Goal: Information Seeking & Learning: Find specific fact

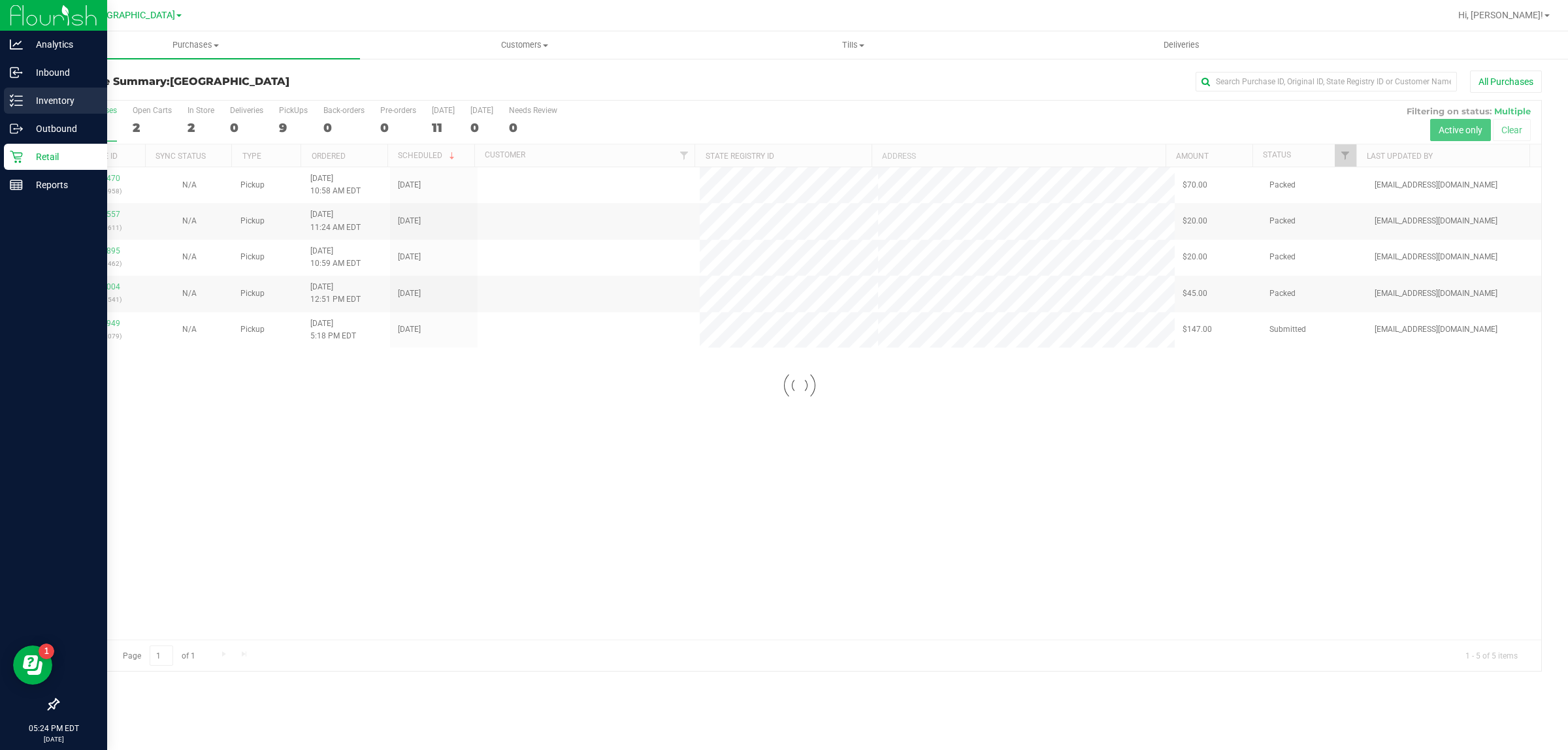
click at [23, 93] on p "Inventory" at bounding box center [62, 101] width 78 height 16
click at [50, 105] on p "Inventory" at bounding box center [62, 101] width 78 height 16
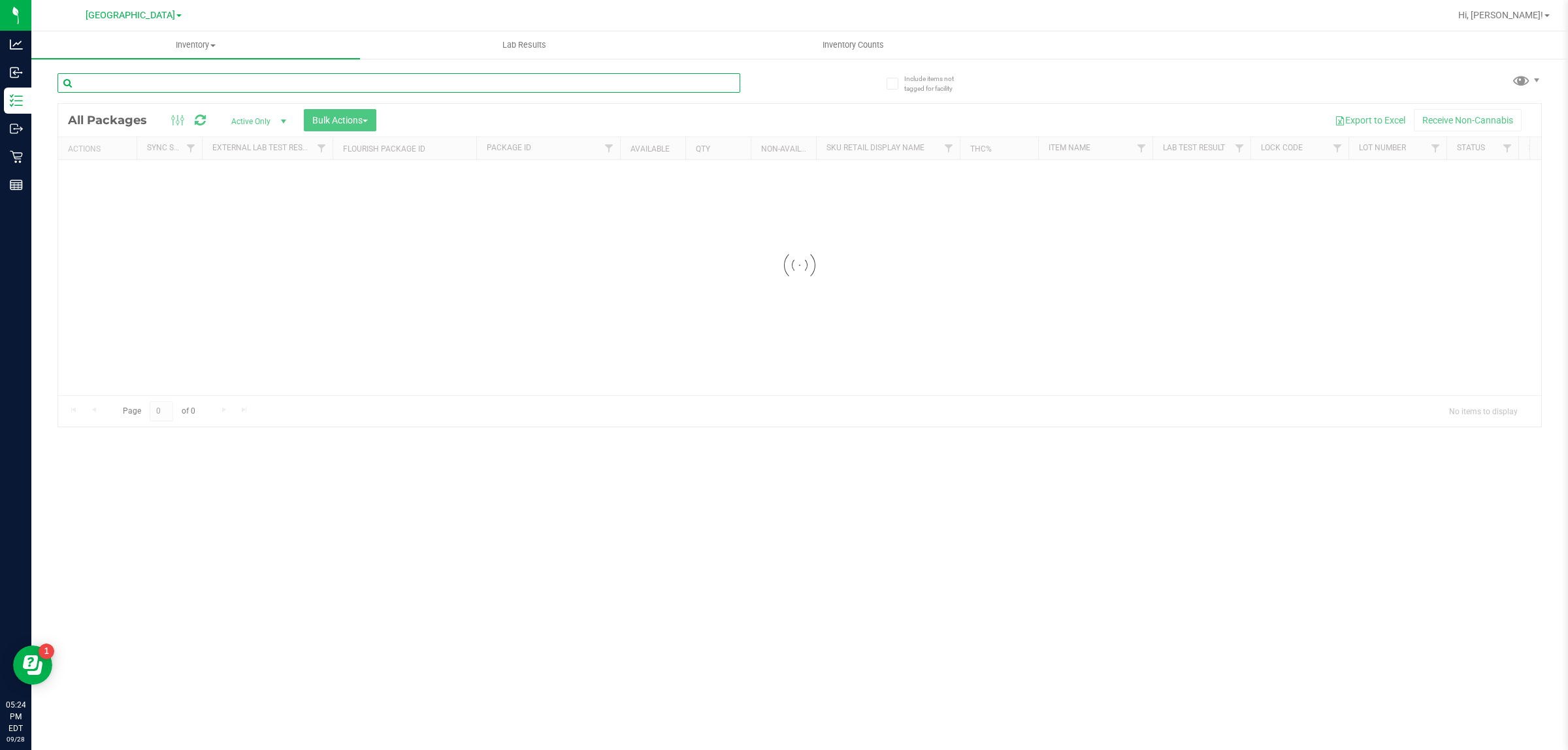
click at [227, 85] on input "text" at bounding box center [398, 83] width 682 height 20
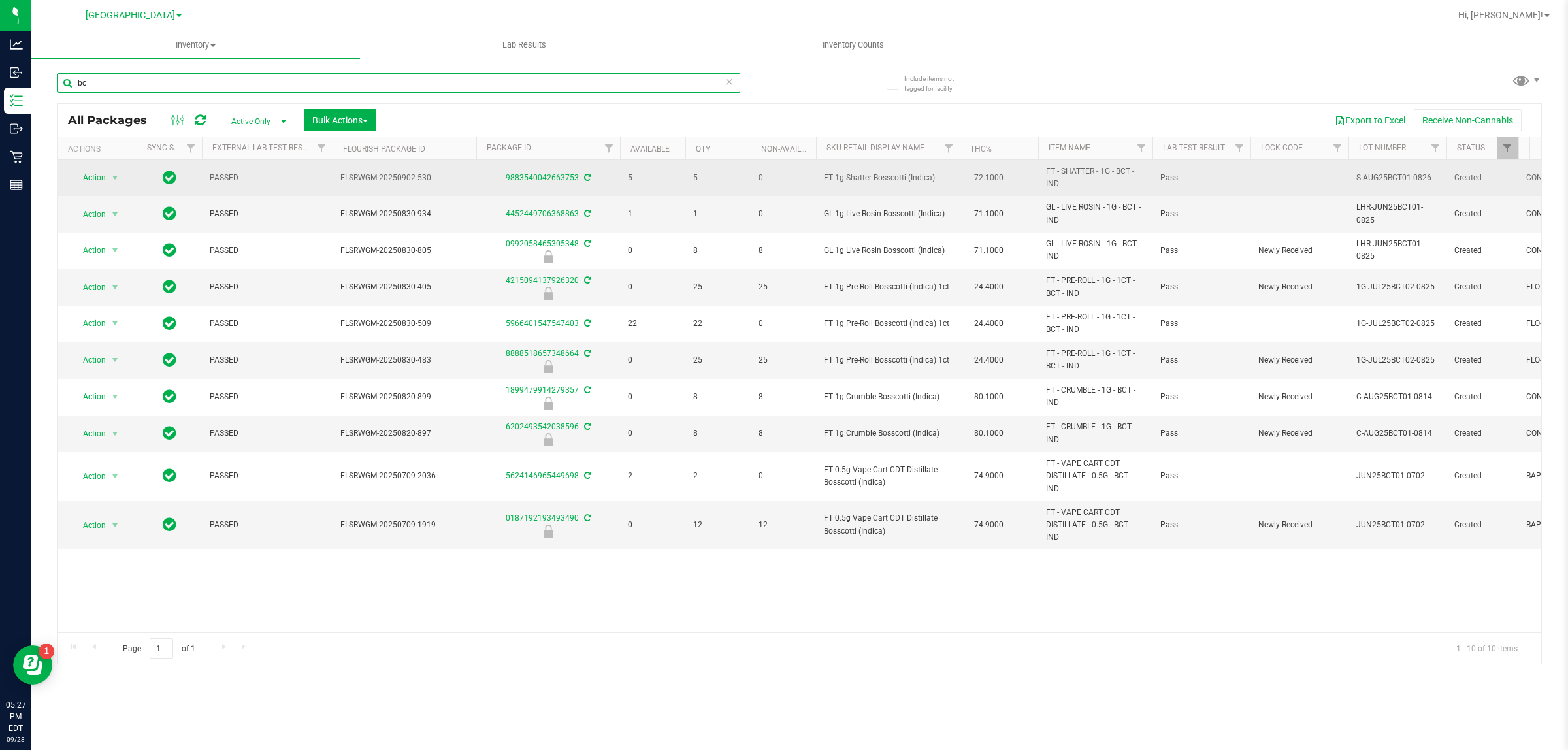
type input "b"
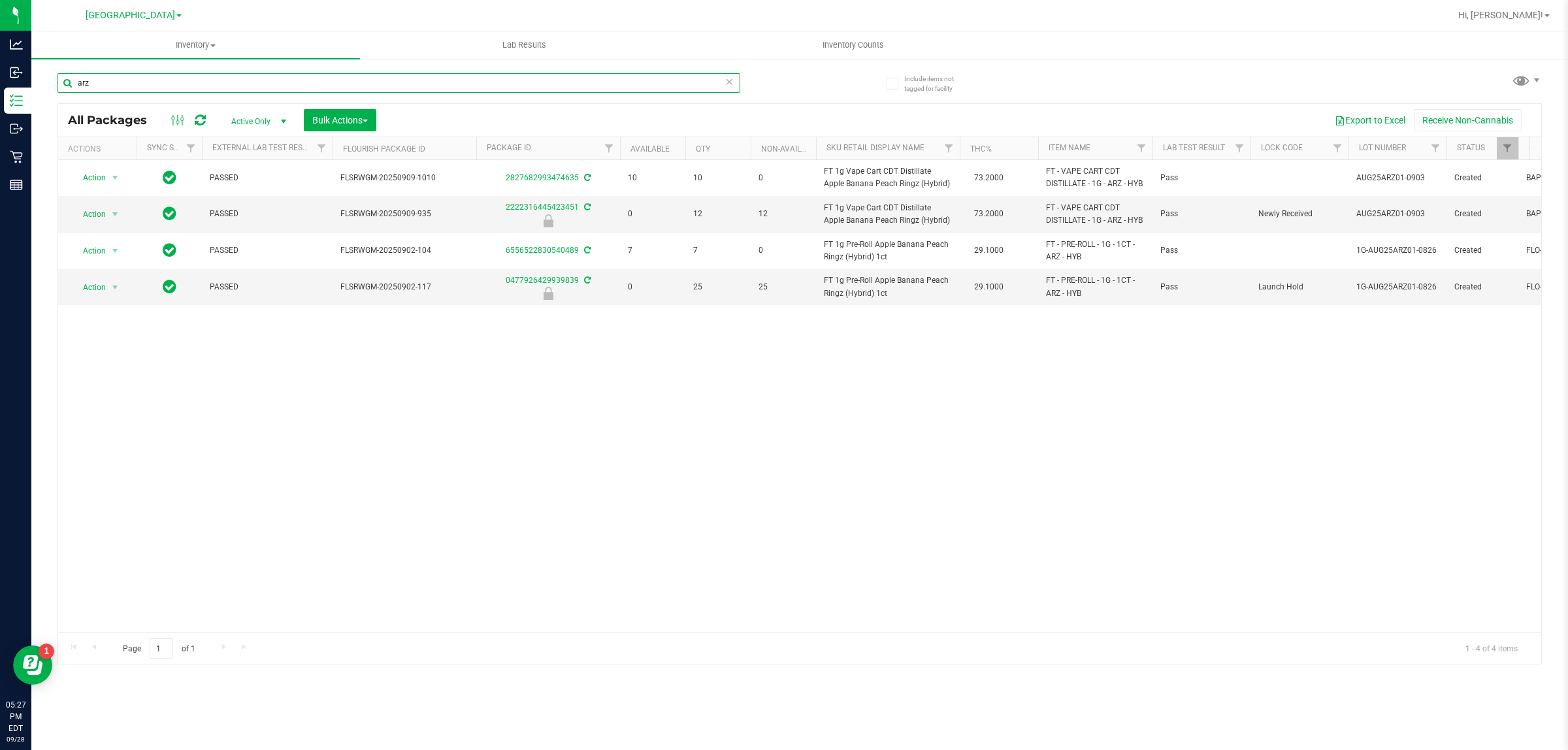
click at [311, 82] on input "arz" at bounding box center [398, 83] width 682 height 20
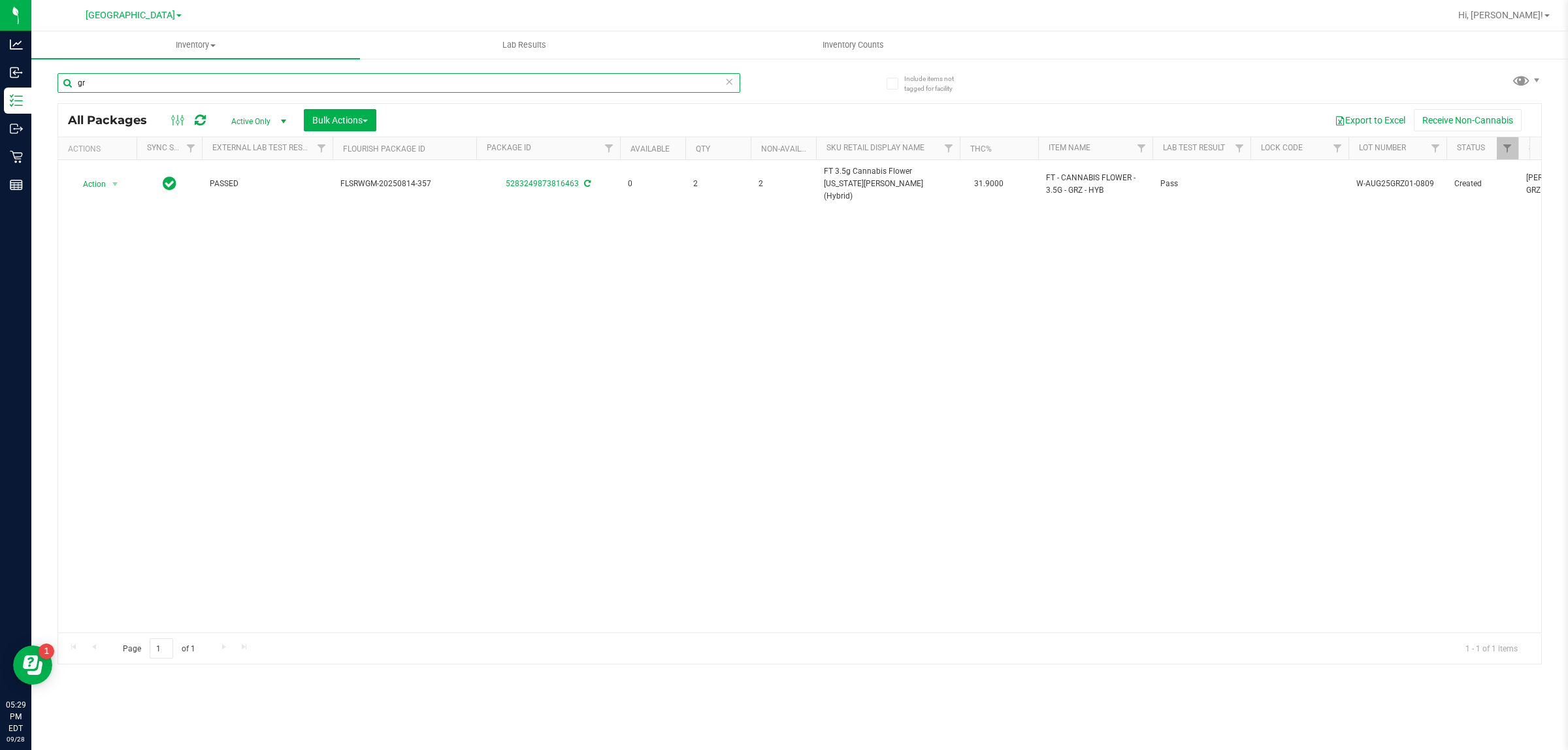
type input "g"
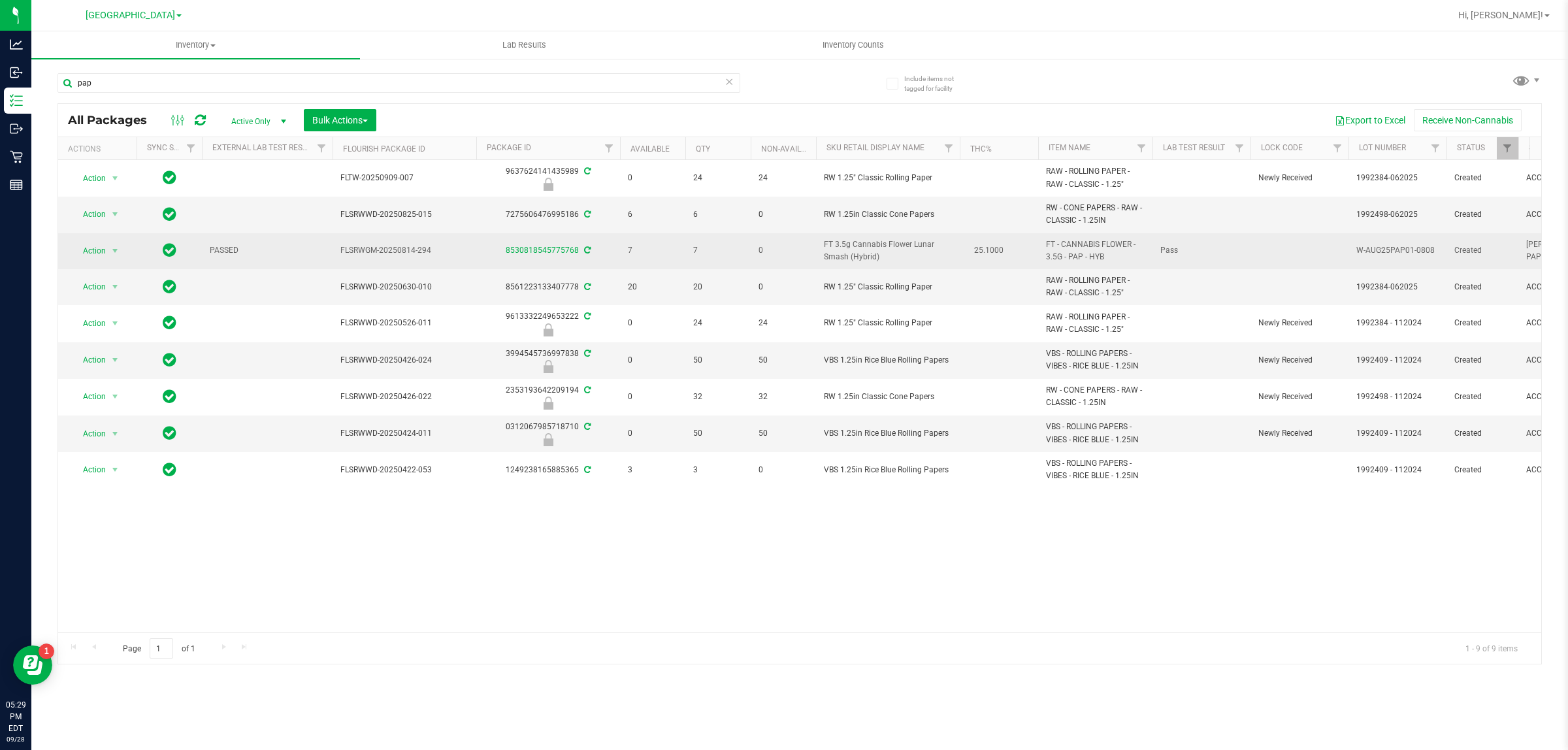
click at [872, 247] on span "FT 3.5g Cannabis Flower Lunar Smash (Hybrid)" at bounding box center [887, 251] width 128 height 24
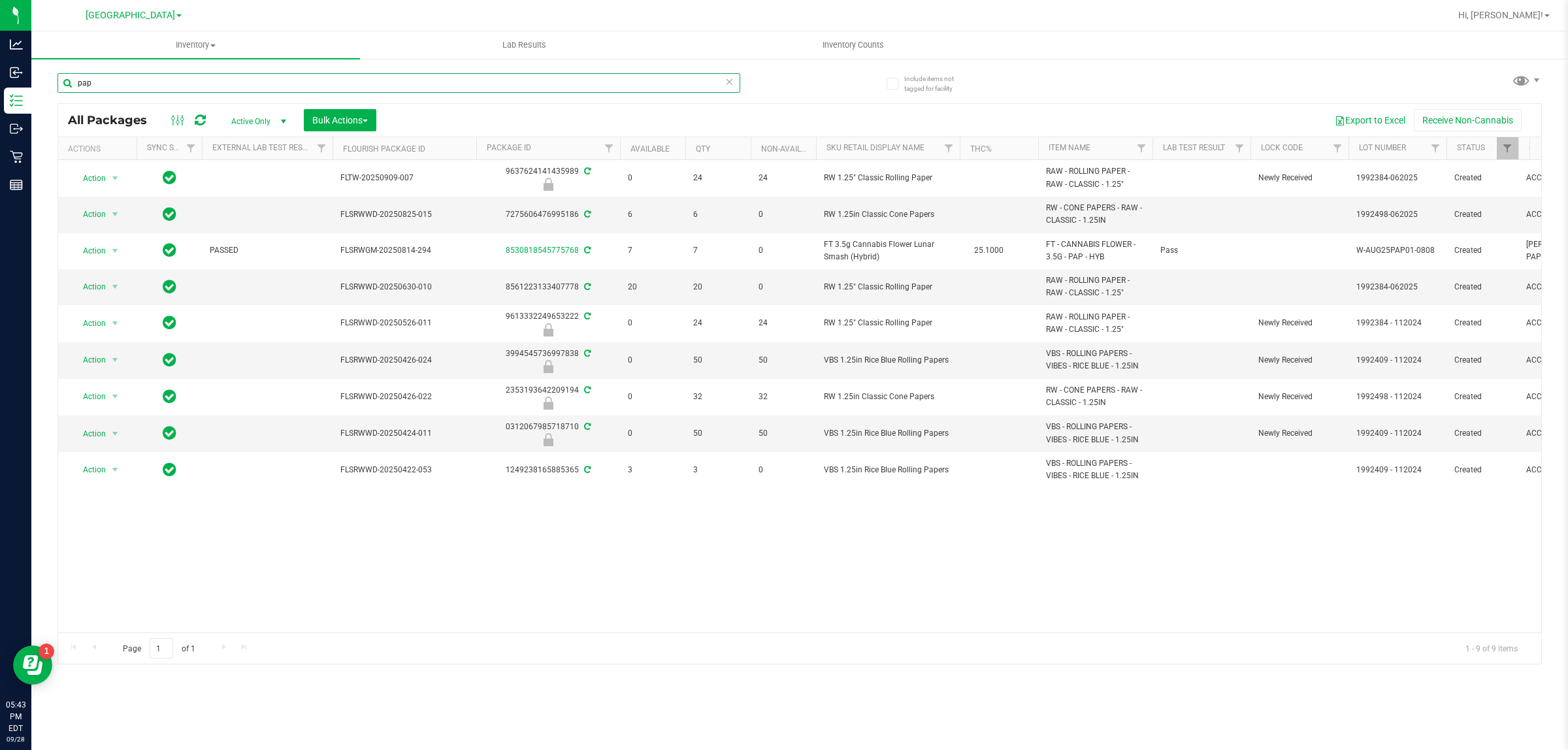
click at [260, 76] on input "pap" at bounding box center [398, 83] width 682 height 20
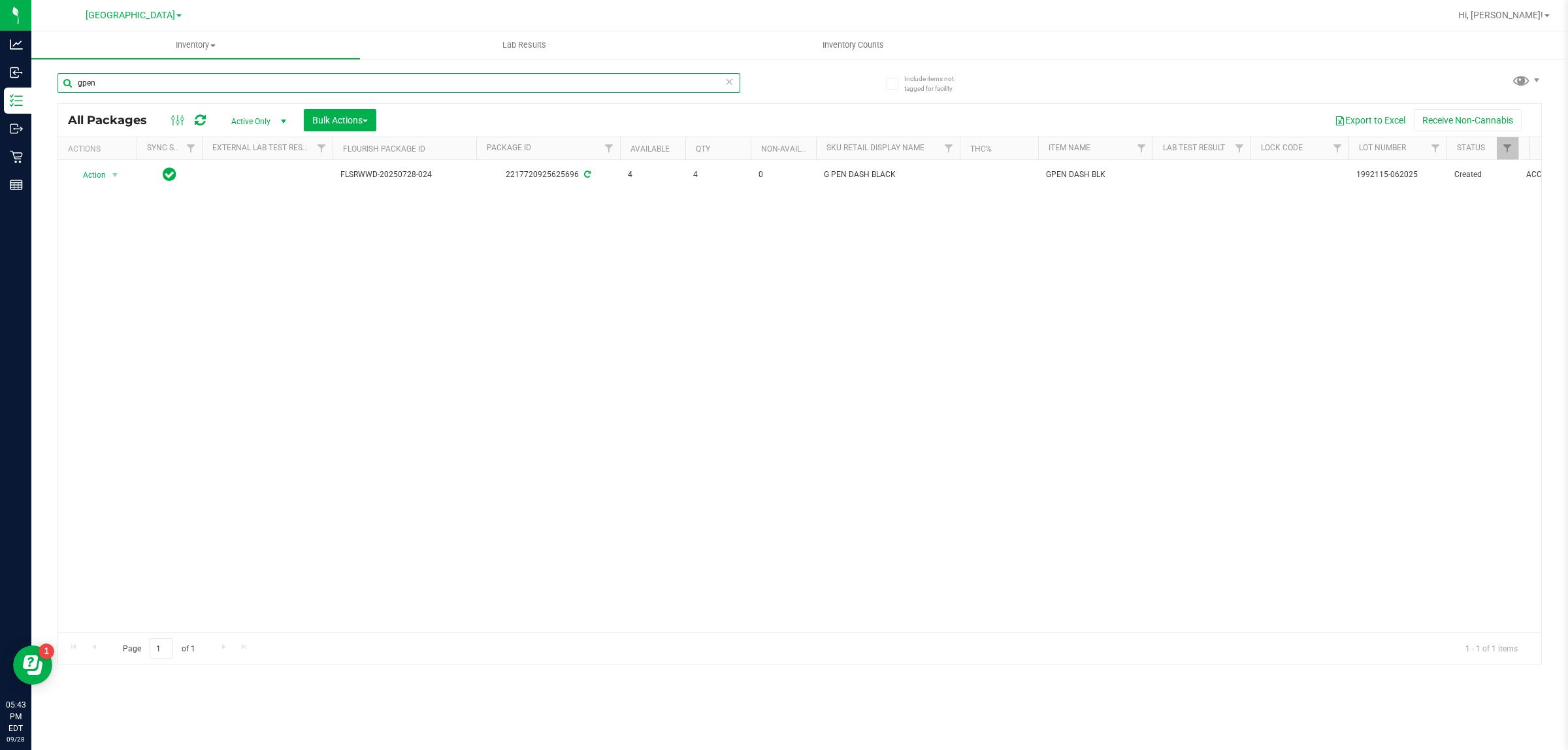
click at [350, 76] on input "gpen" at bounding box center [398, 83] width 682 height 20
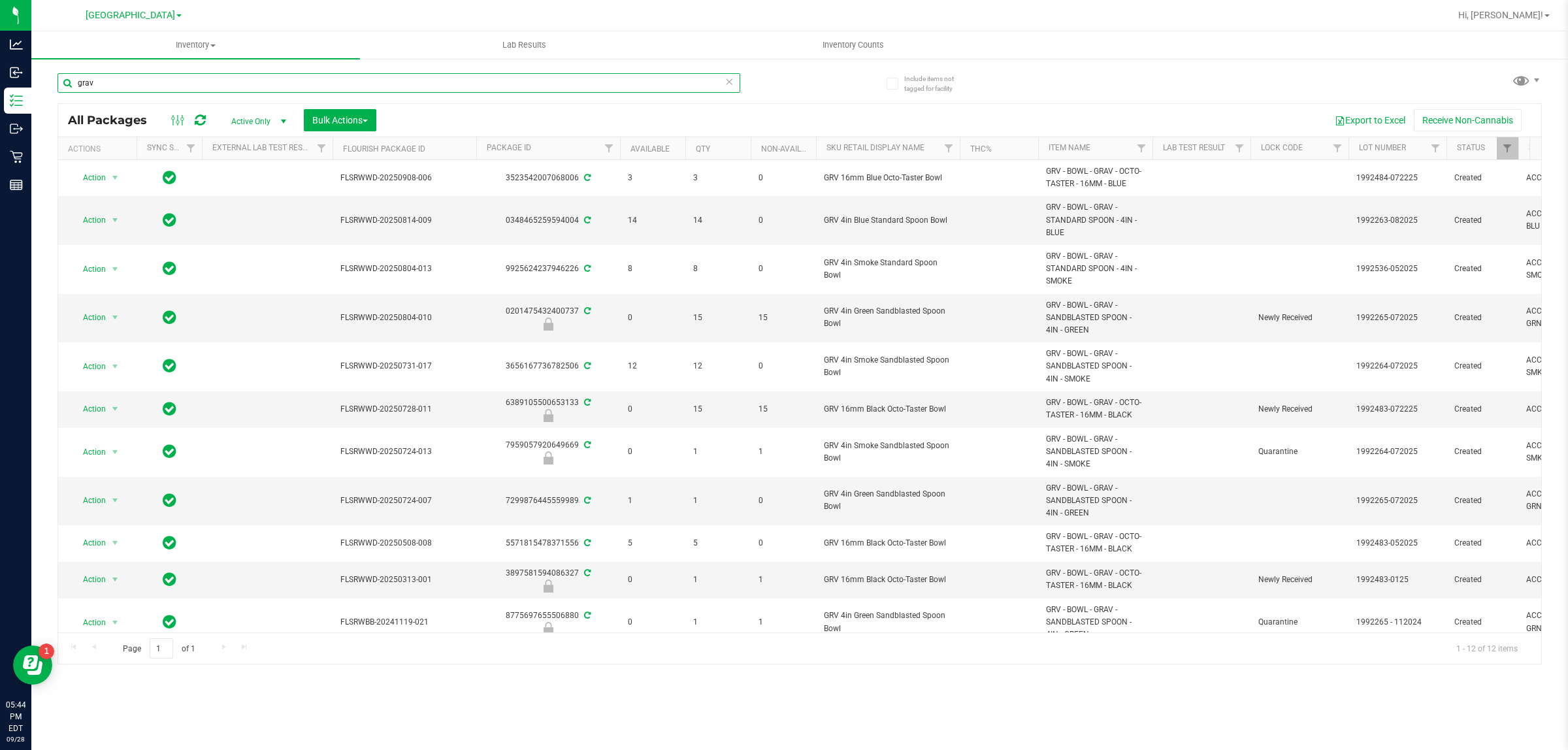
click at [572, 76] on input "grav" at bounding box center [398, 83] width 682 height 20
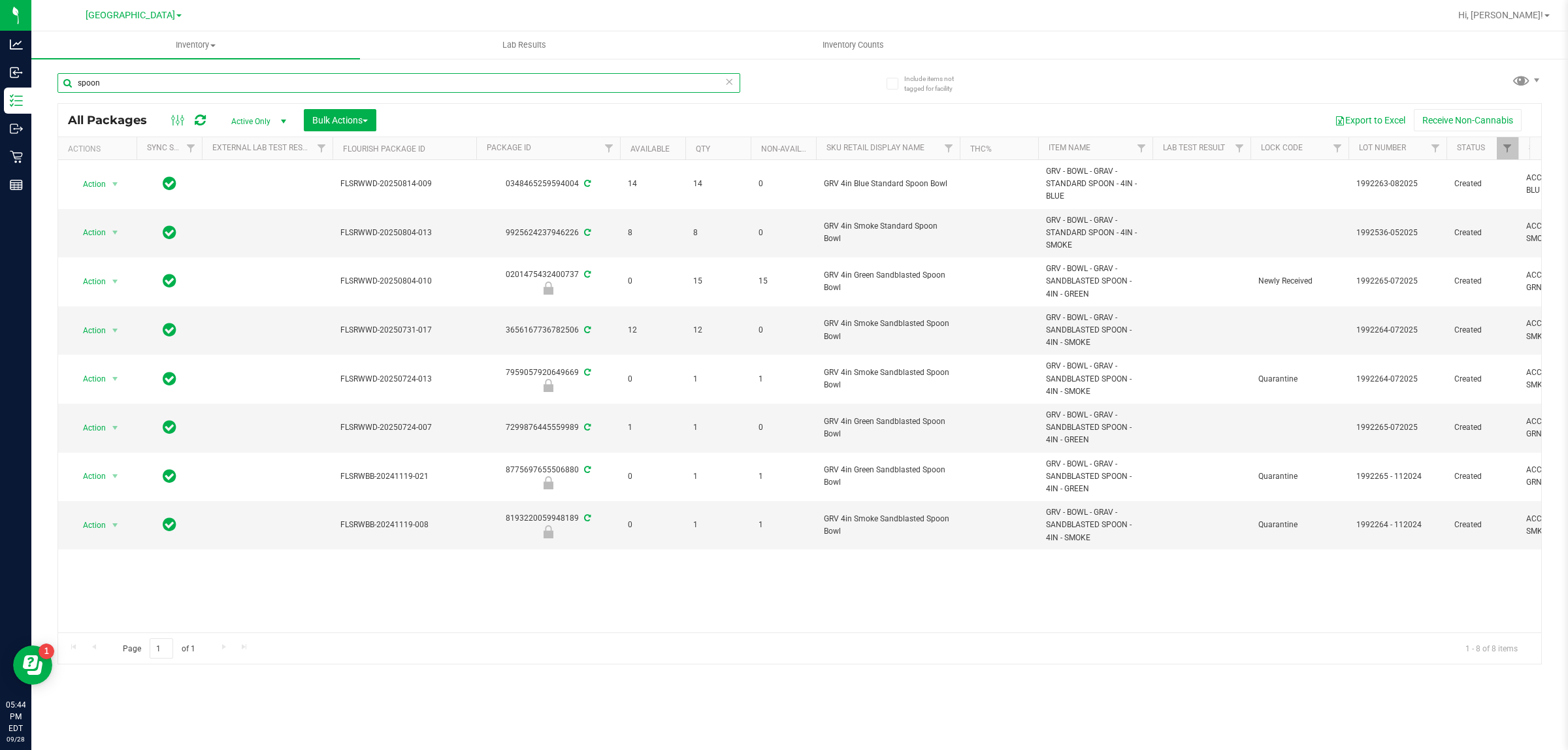
click at [618, 88] on input "spoon" at bounding box center [398, 83] width 682 height 20
click at [615, 88] on input "spoon" at bounding box center [398, 83] width 682 height 20
click at [615, 87] on input "spoon" at bounding box center [398, 83] width 682 height 20
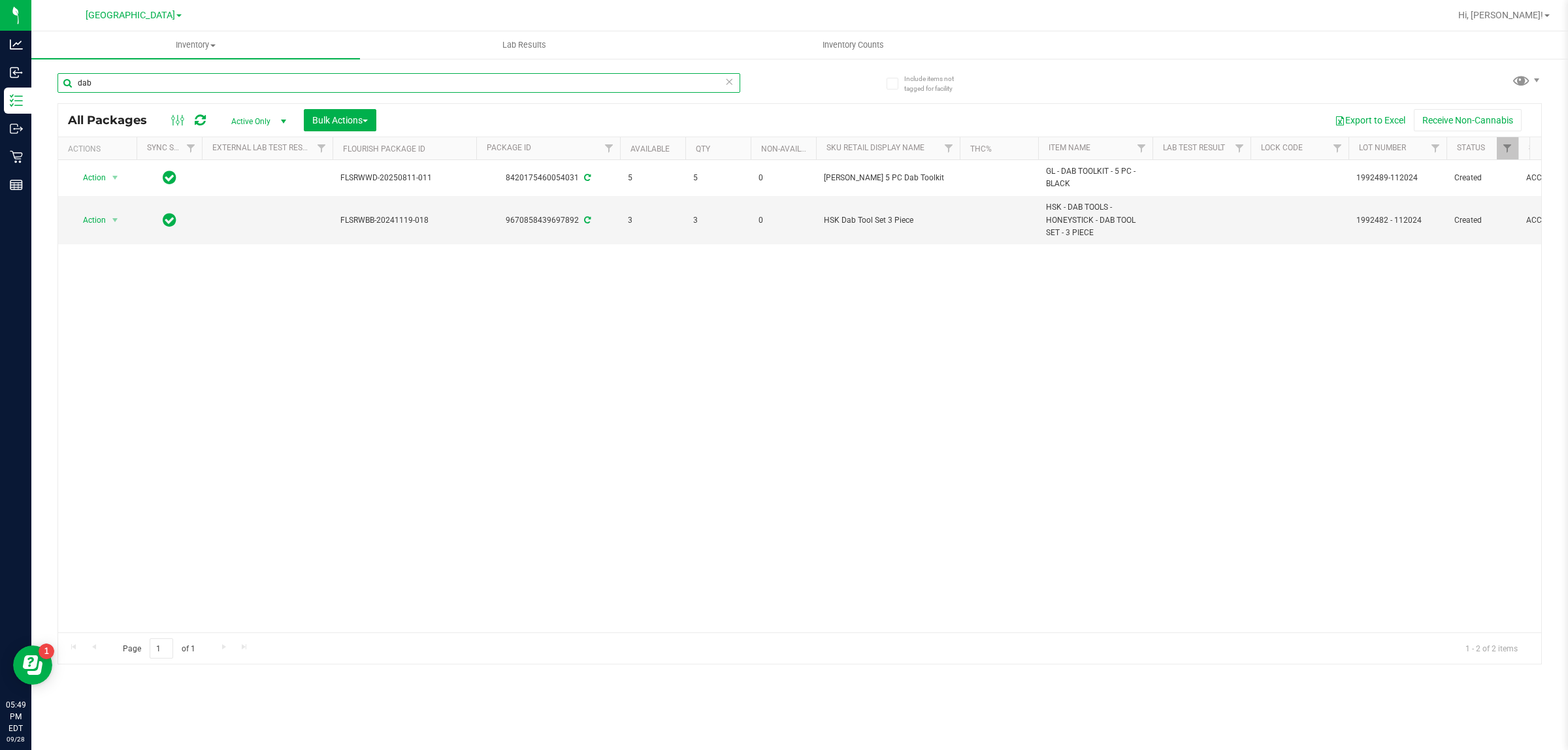
click at [686, 80] on input "dab" at bounding box center [398, 83] width 682 height 20
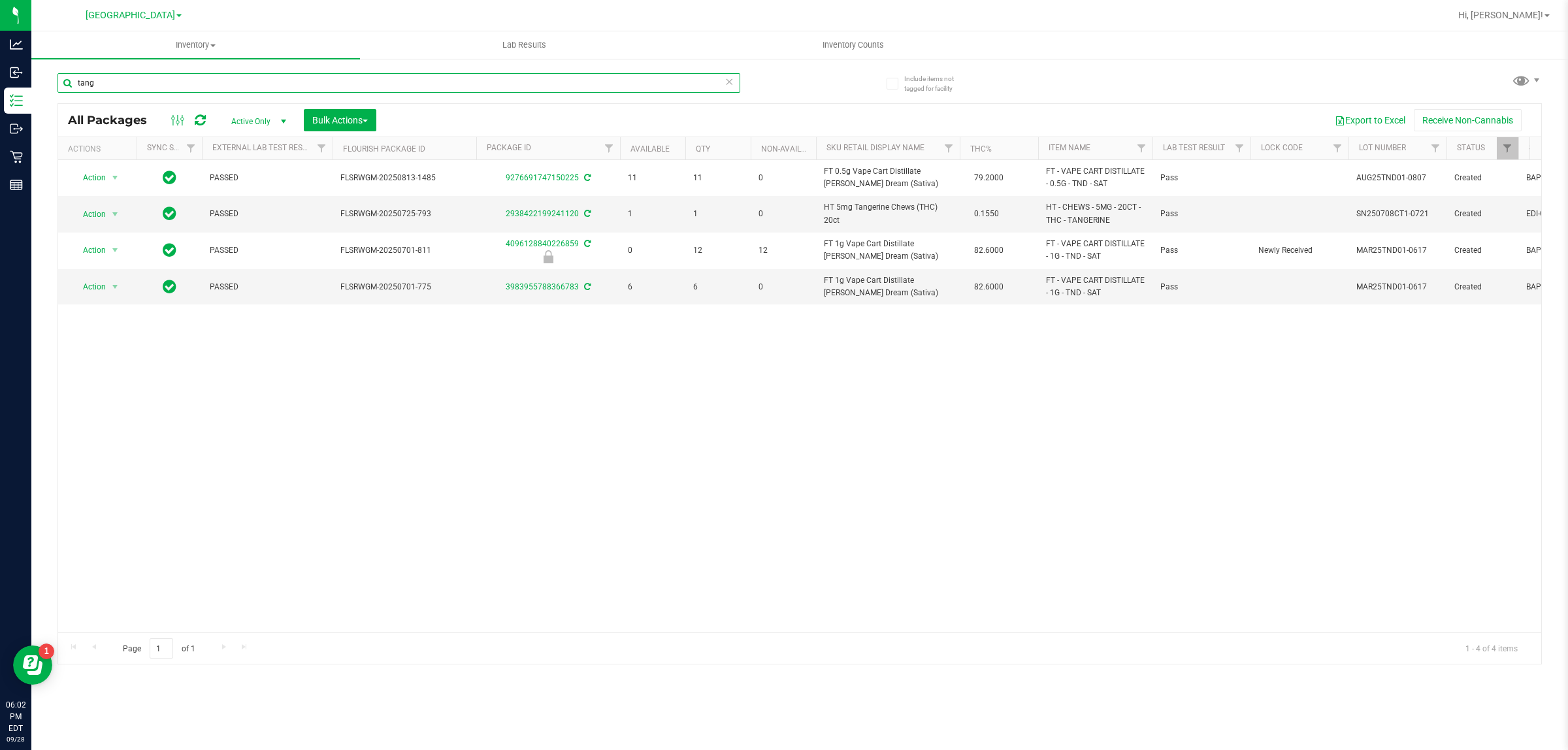
click at [214, 86] on input "tang" at bounding box center [398, 83] width 682 height 20
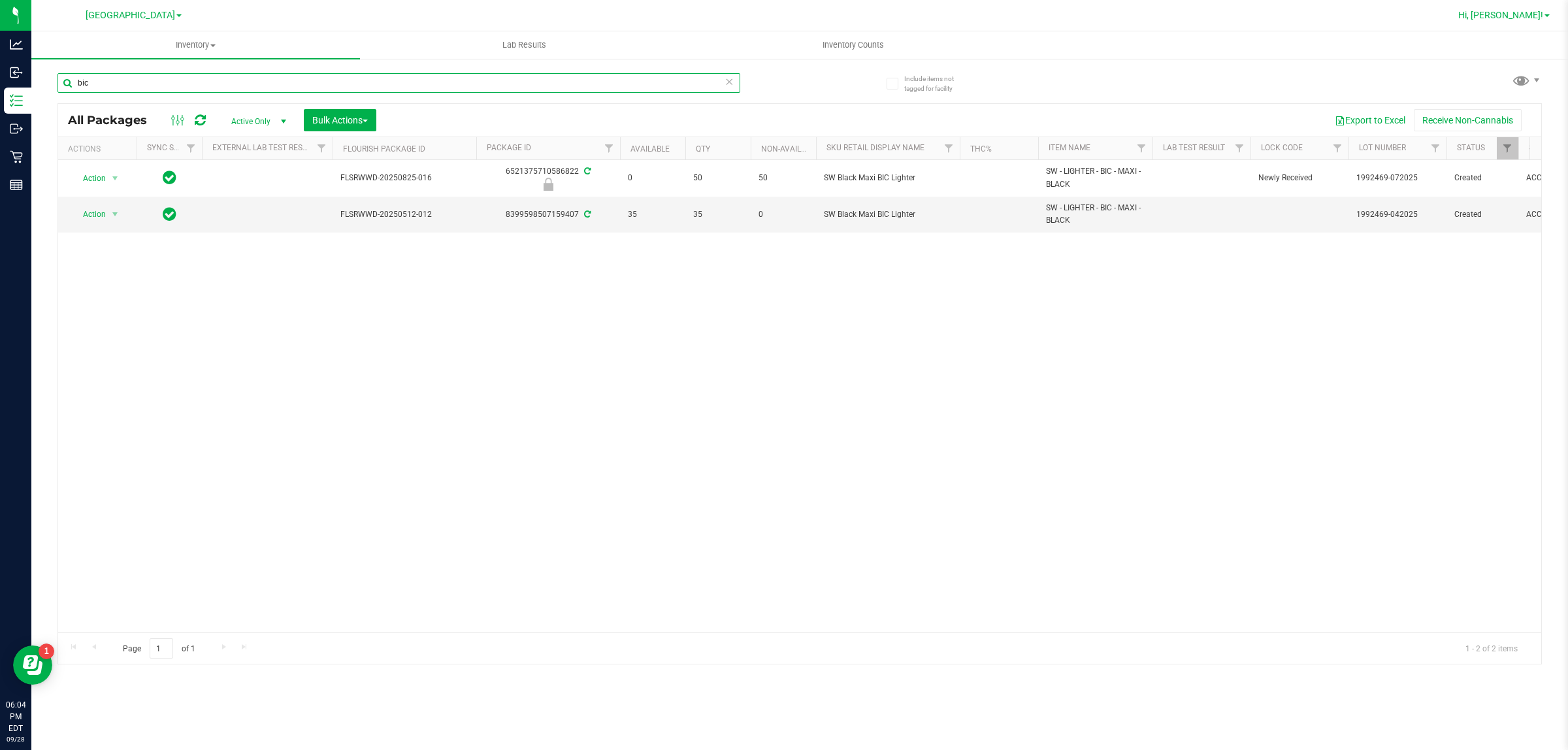
type input "bic"
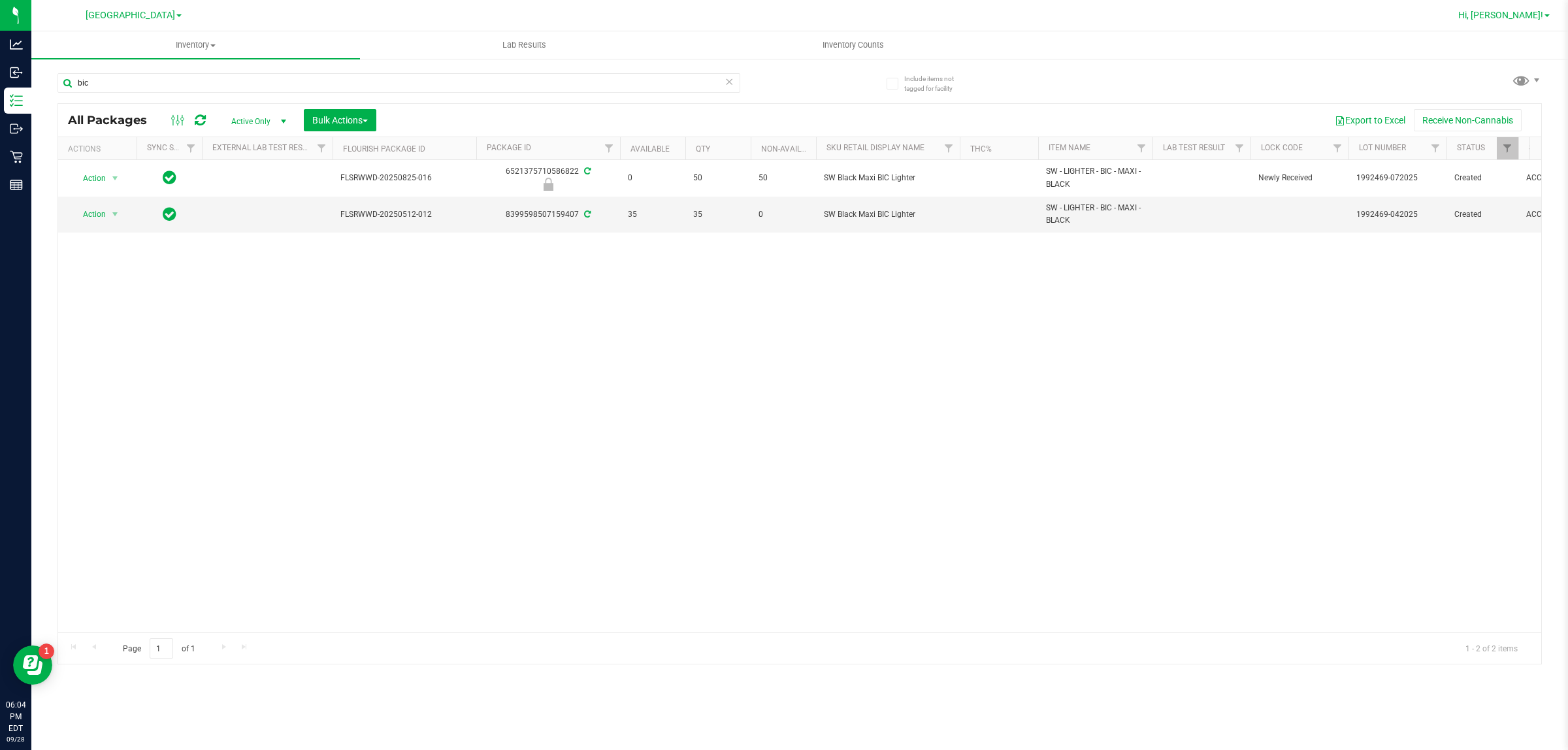
click at [1505, 18] on span "Hi, [PERSON_NAME]!" at bounding box center [1499, 15] width 85 height 11
click at [1499, 112] on span "Sign Out" at bounding box center [1499, 115] width 38 height 13
